Goal: Task Accomplishment & Management: Use online tool/utility

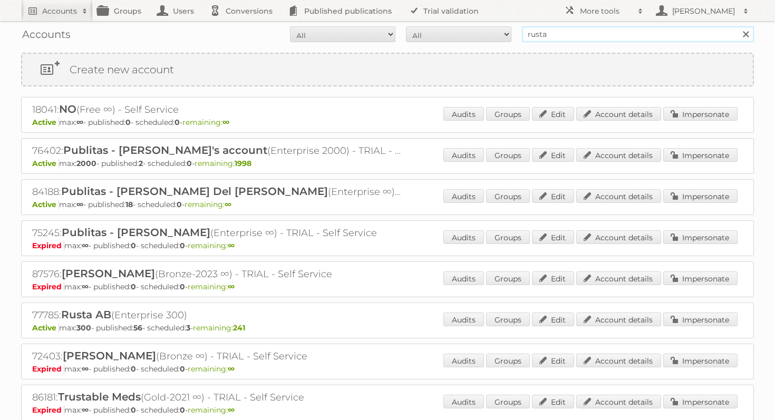
click at [535, 35] on input "rusta" at bounding box center [638, 34] width 232 height 16
type input "pardekooper"
click at [738, 26] on input "Search" at bounding box center [746, 34] width 16 height 16
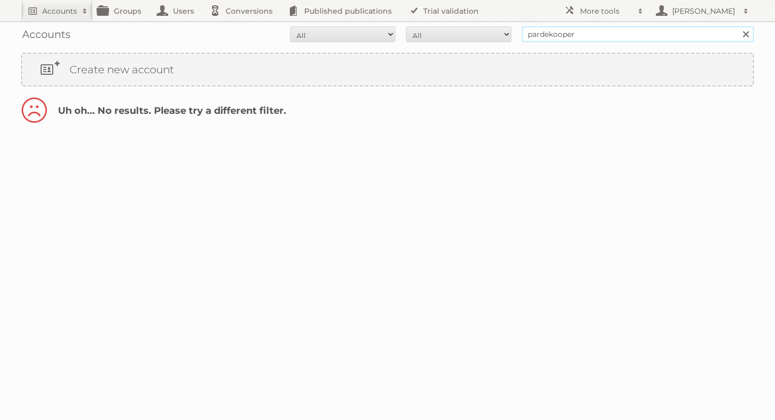
click at [544, 35] on input "pardekooper" at bounding box center [638, 34] width 232 height 16
paste input "Pa"
type input "Paardekooper"
click at [738, 26] on input "Search" at bounding box center [746, 34] width 16 height 16
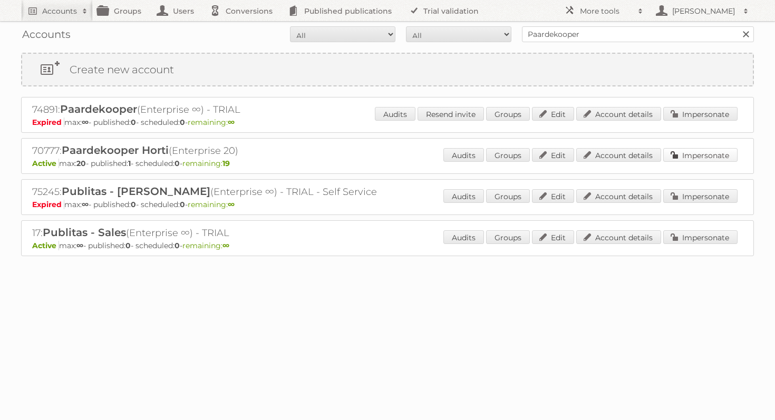
click at [694, 150] on link "Impersonate" at bounding box center [700, 155] width 74 height 14
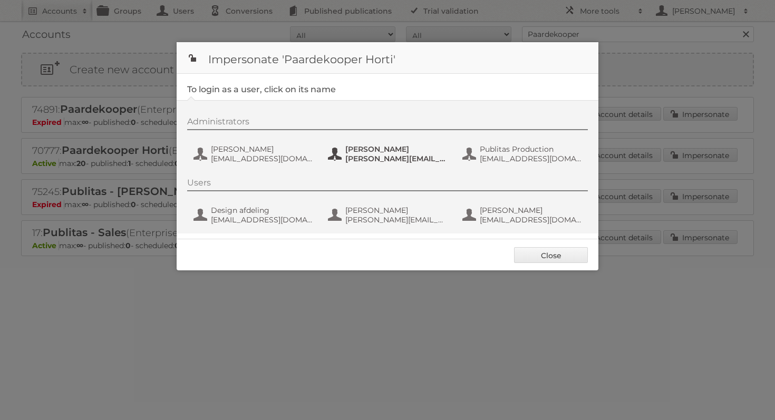
click at [363, 151] on span "[PERSON_NAME]" at bounding box center [396, 148] width 102 height 9
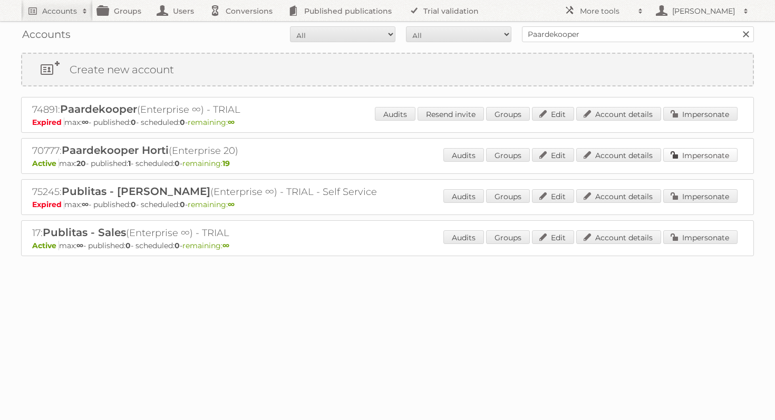
click at [707, 159] on link "Impersonate" at bounding box center [700, 155] width 74 height 14
